Goal: Transaction & Acquisition: Purchase product/service

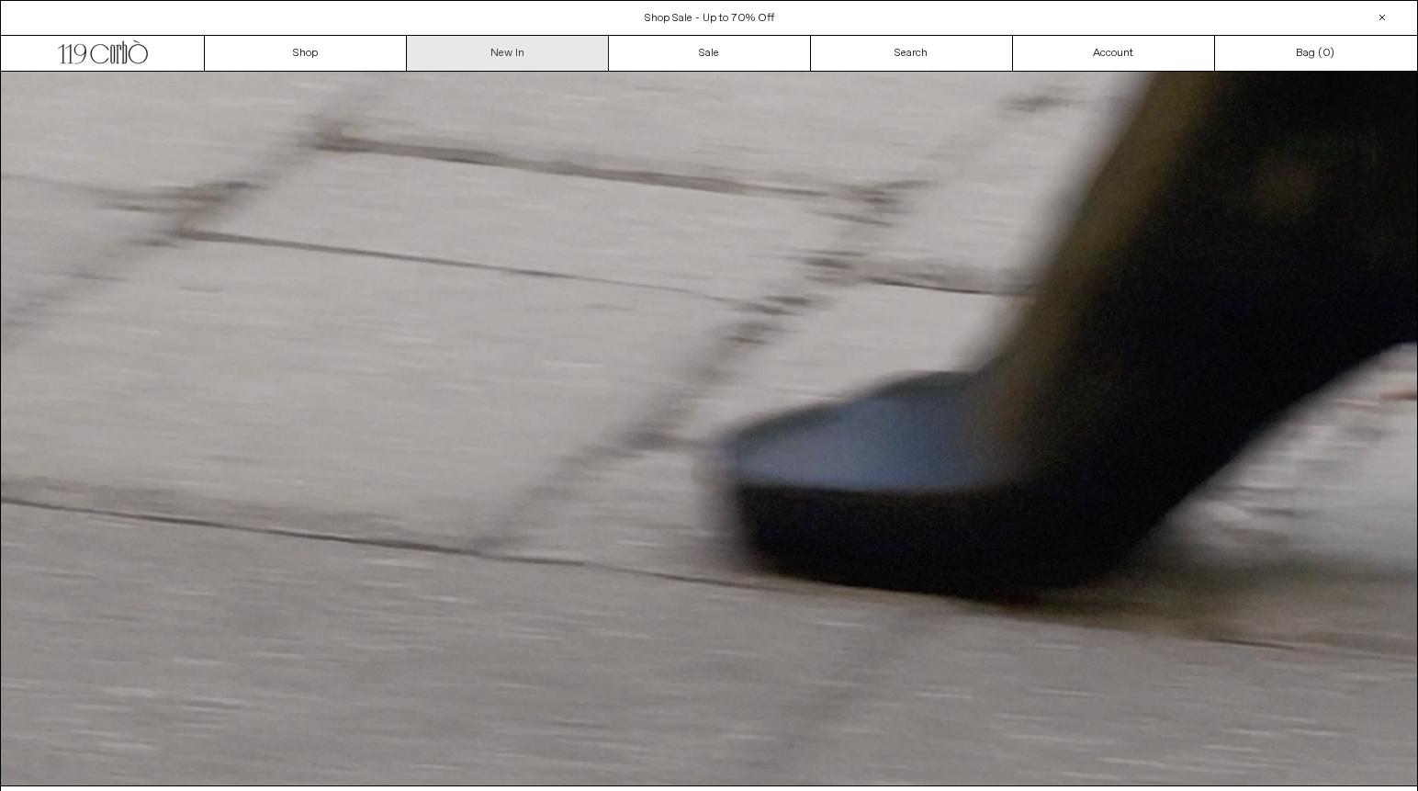
click at [500, 47] on link "New In" at bounding box center [508, 53] width 202 height 35
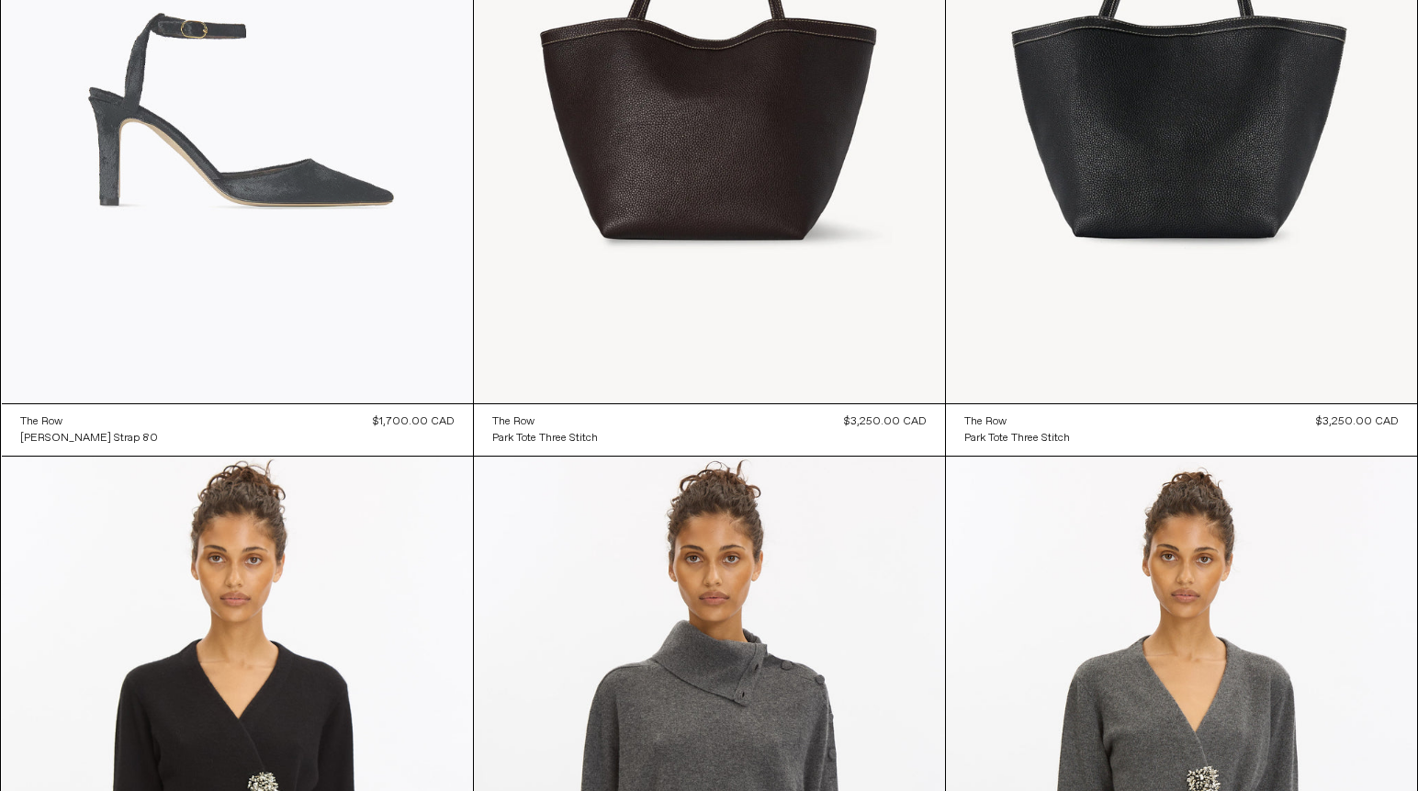
click at [404, 216] on at bounding box center [237, 49] width 471 height 707
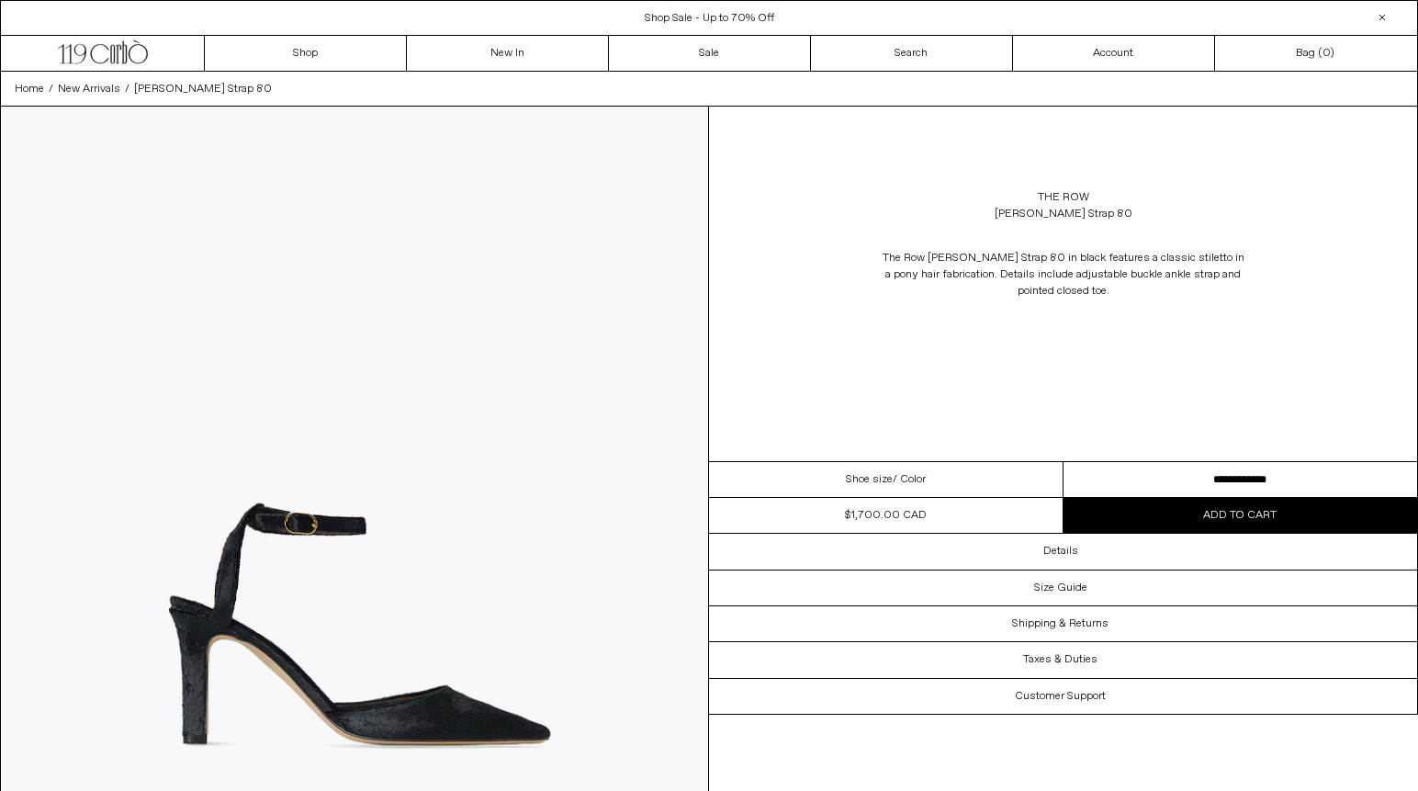
click at [1160, 484] on select "**********" at bounding box center [1241, 480] width 355 height 36
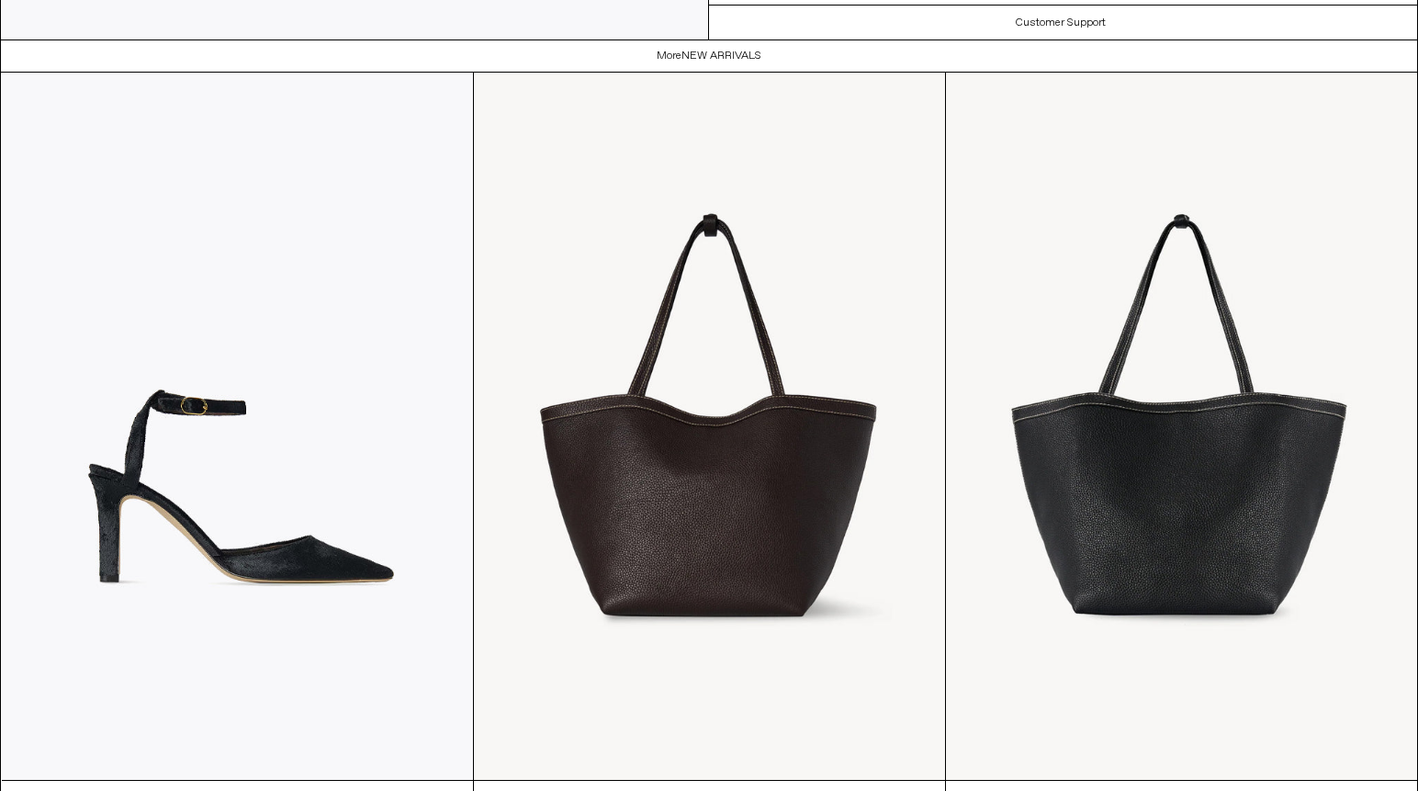
scroll to position [3757, 0]
